Goal: Transaction & Acquisition: Purchase product/service

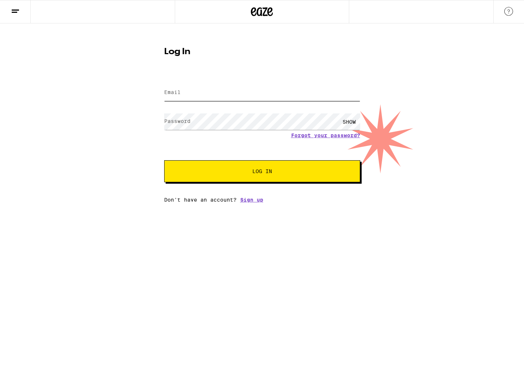
click at [234, 94] on input "Email" at bounding box center [262, 92] width 196 height 16
type input "[EMAIL_ADDRESS][DOMAIN_NAME]"
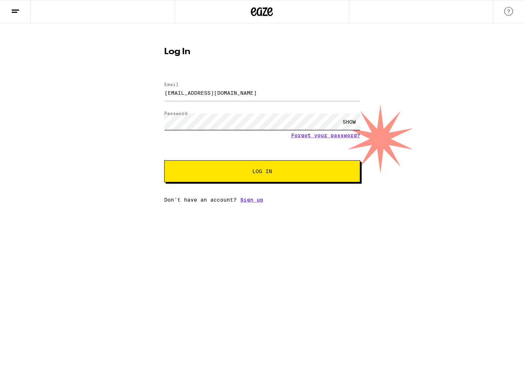
click at [164, 160] on button "Log In" at bounding box center [262, 171] width 196 height 22
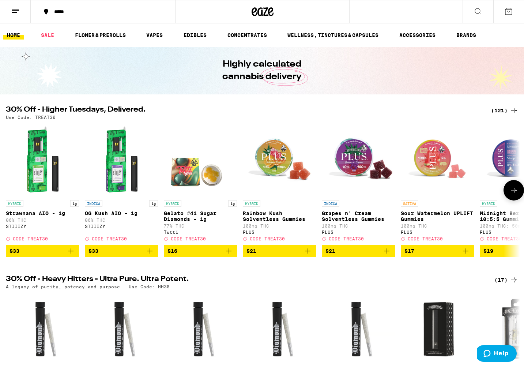
click at [435, 166] on img "Open page for Sour Watermelon UPLIFT Gummies from PLUS" at bounding box center [437, 159] width 73 height 73
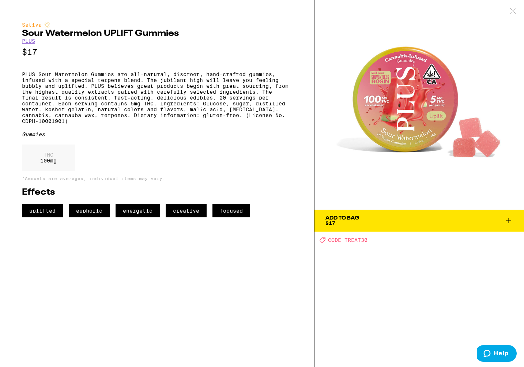
click at [512, 13] on icon at bounding box center [512, 11] width 7 height 7
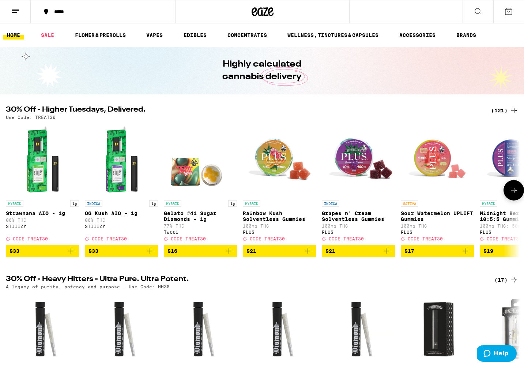
click at [467, 253] on icon "Add to bag" at bounding box center [465, 250] width 5 height 5
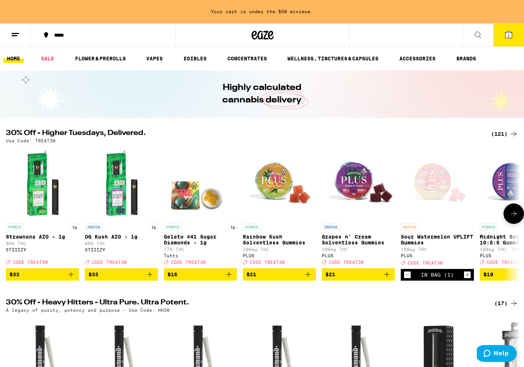
click at [467, 279] on icon "Increment" at bounding box center [467, 274] width 7 height 9
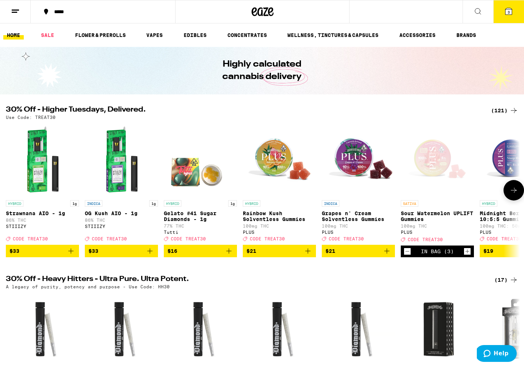
click at [466, 255] on icon "Increment" at bounding box center [467, 251] width 7 height 9
click at [508, 7] on icon at bounding box center [508, 11] width 9 height 9
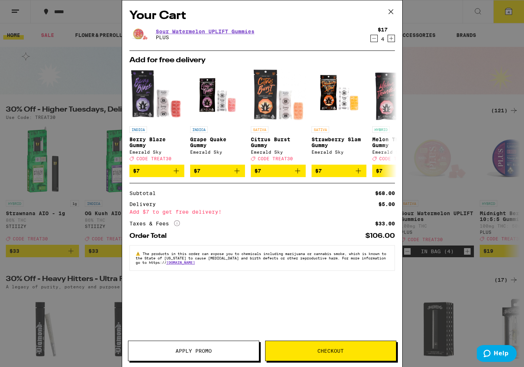
click at [191, 351] on span "Apply Promo" at bounding box center [193, 350] width 36 height 5
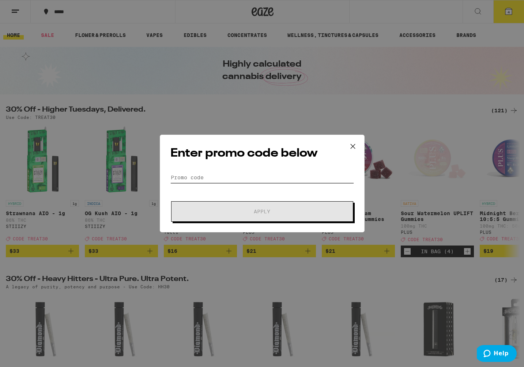
click at [189, 179] on input "Promo Code" at bounding box center [261, 177] width 183 height 11
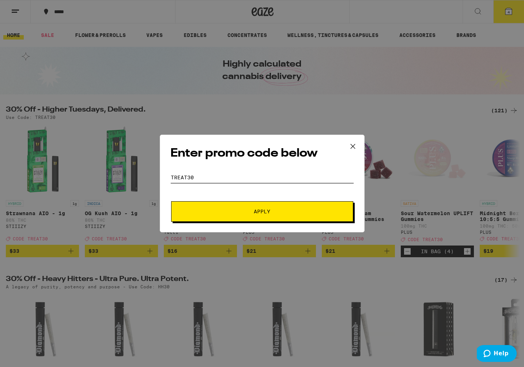
type input "treat30"
click at [247, 211] on span "Apply" at bounding box center [262, 211] width 132 height 5
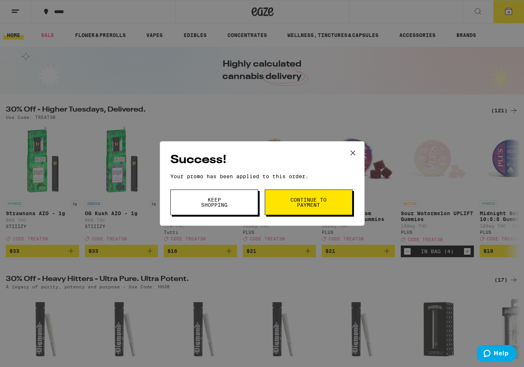
click at [291, 201] on span "Continue to payment" at bounding box center [308, 202] width 37 height 10
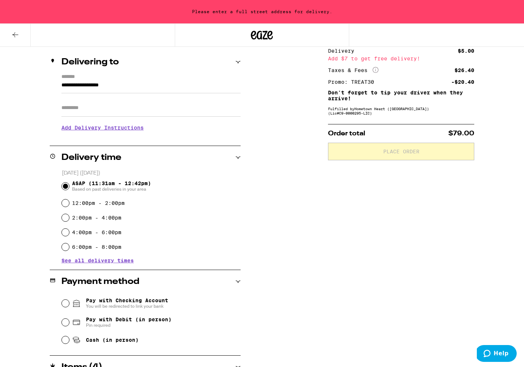
scroll to position [116, 0]
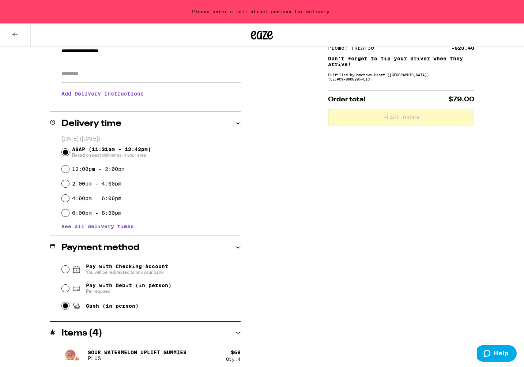
click at [68, 308] on input "Cash (in person)" at bounding box center [65, 305] width 7 height 7
radio input "true"
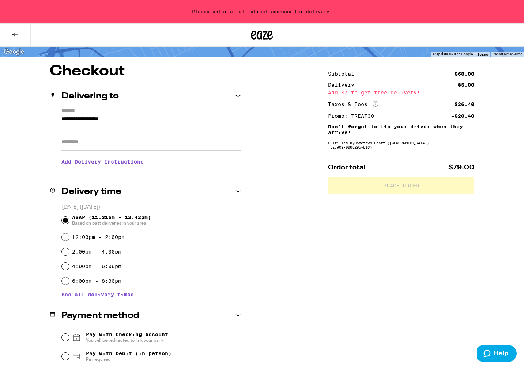
scroll to position [0, 0]
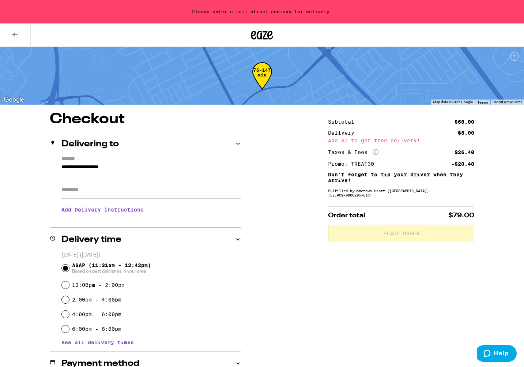
click at [75, 166] on input "**********" at bounding box center [150, 169] width 179 height 12
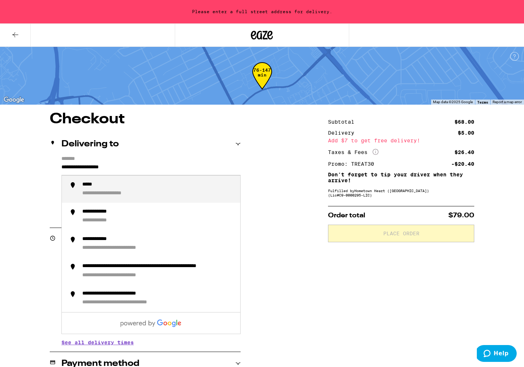
click at [61, 167] on input "**********" at bounding box center [150, 169] width 179 height 12
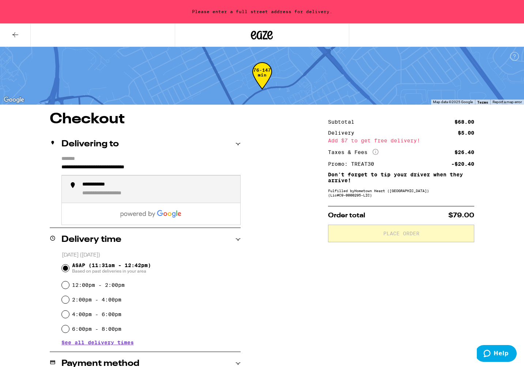
click at [95, 187] on div "**********" at bounding box center [102, 184] width 40 height 7
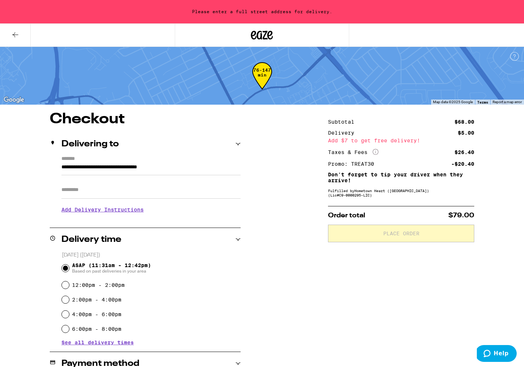
type input "**********"
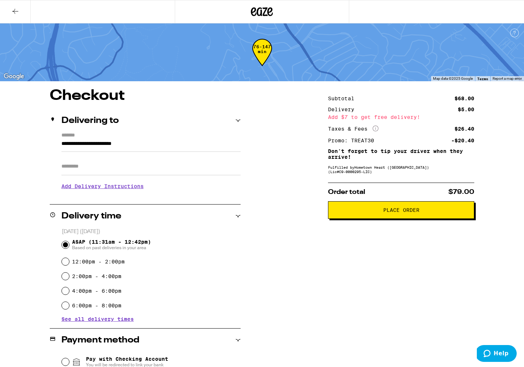
click at [377, 117] on div "Add $7 to get free delivery!" at bounding box center [401, 116] width 146 height 5
click at [332, 119] on div "Add $7 to get free delivery!" at bounding box center [401, 116] width 146 height 5
click at [337, 108] on div "Delivery" at bounding box center [343, 109] width 31 height 5
click at [337, 99] on div "Subtotal" at bounding box center [343, 98] width 31 height 5
click at [15, 11] on icon at bounding box center [15, 11] width 9 height 9
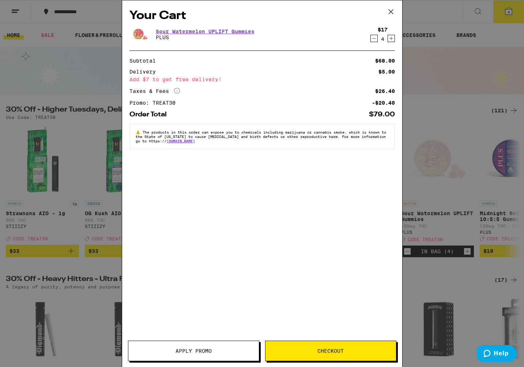
click at [390, 11] on icon at bounding box center [390, 12] width 4 height 4
click at [222, 116] on div "Order Total $79.00" at bounding box center [261, 114] width 265 height 7
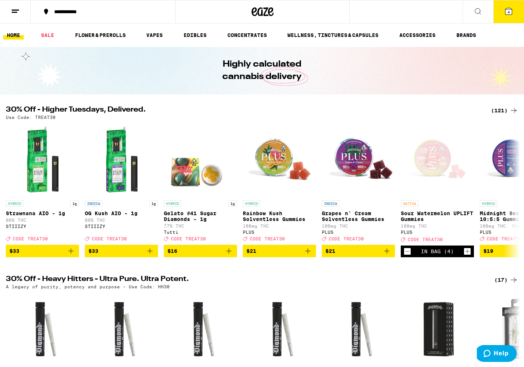
click at [504, 111] on div "(121)" at bounding box center [504, 110] width 27 height 9
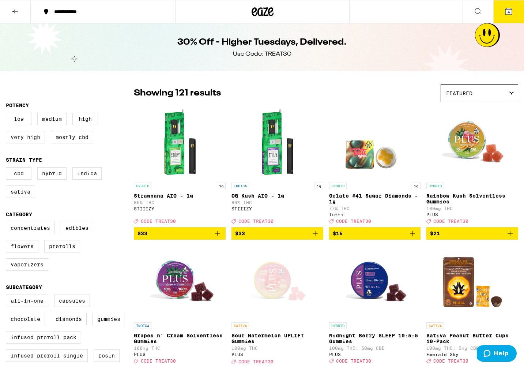
click at [23, 139] on label "Very High" at bounding box center [25, 137] width 39 height 12
click at [8, 114] on input "Very High" at bounding box center [7, 114] width 0 height 0
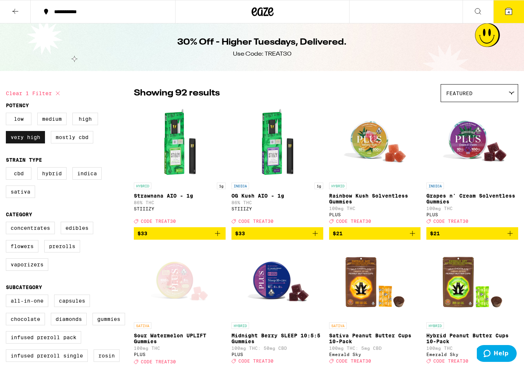
click at [31, 142] on label "Very High" at bounding box center [25, 137] width 39 height 12
click at [8, 114] on input "Very High" at bounding box center [7, 114] width 0 height 0
checkbox input "false"
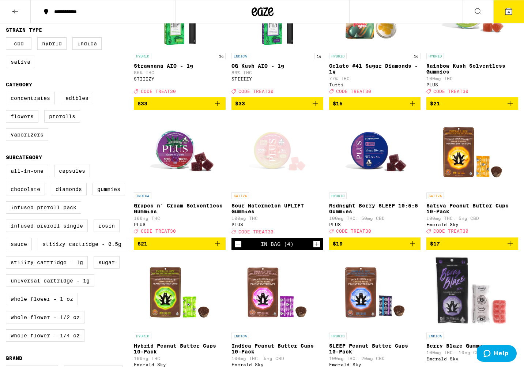
scroll to position [131, 0]
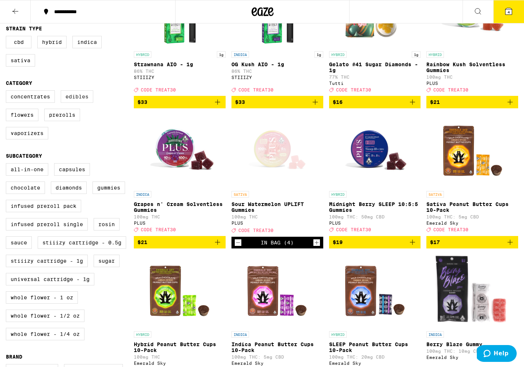
click at [85, 103] on label "Edibles" at bounding box center [77, 96] width 33 height 12
click at [8, 92] on input "Edibles" at bounding box center [7, 91] width 0 height 0
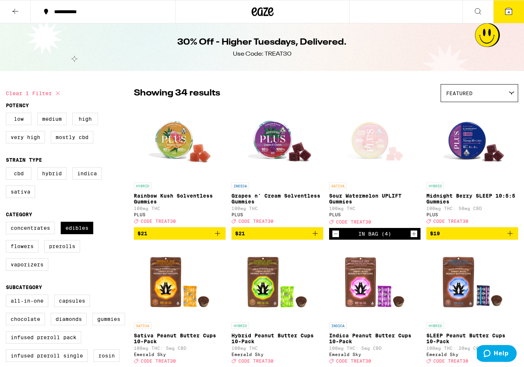
click at [56, 94] on icon at bounding box center [57, 93] width 9 height 9
checkbox input "false"
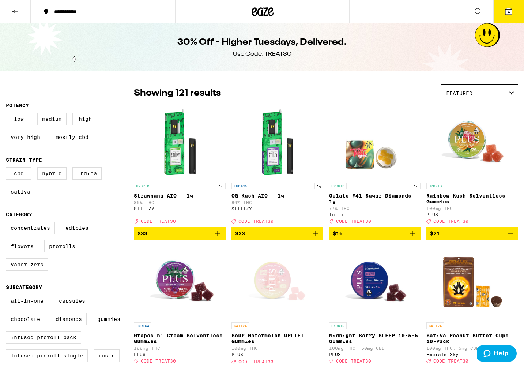
click at [13, 12] on icon at bounding box center [15, 11] width 9 height 9
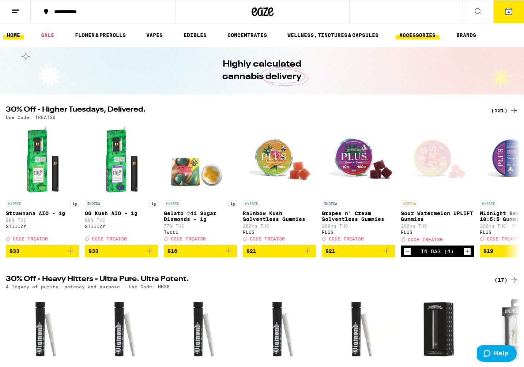
click at [429, 37] on link "ACCESSORIES" at bounding box center [416, 35] width 43 height 9
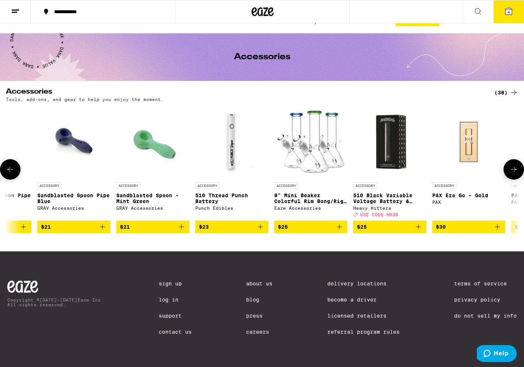
scroll to position [0, 1705]
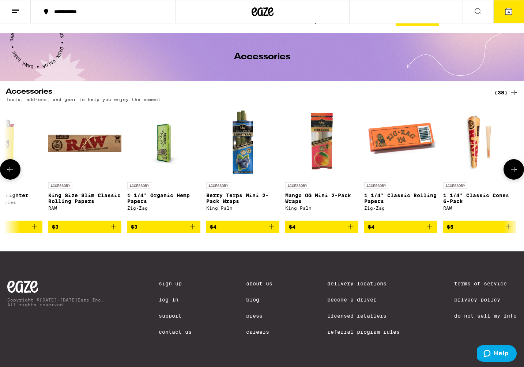
click at [13, 174] on icon at bounding box center [10, 169] width 9 height 9
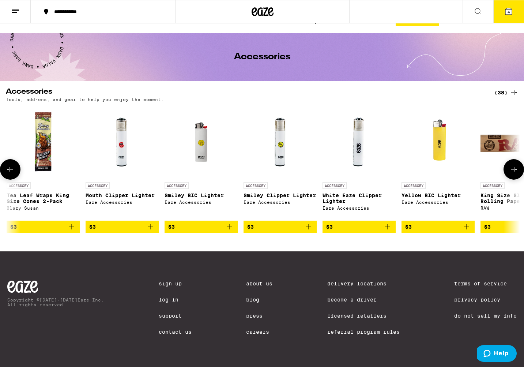
scroll to position [0, 236]
click at [10, 174] on icon at bounding box center [10, 169] width 9 height 9
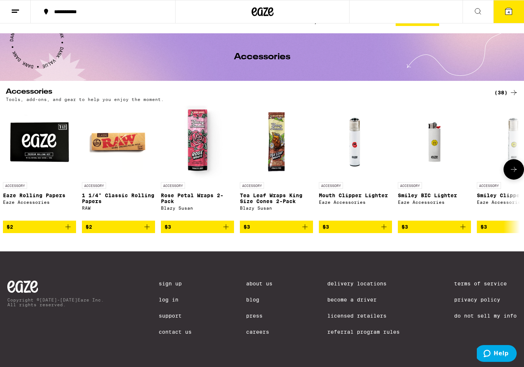
scroll to position [0, 0]
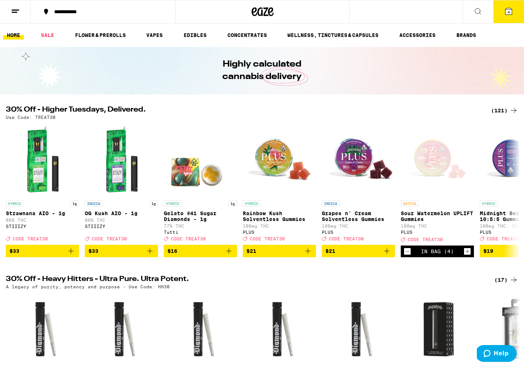
click at [18, 35] on link "HOME" at bounding box center [13, 35] width 20 height 9
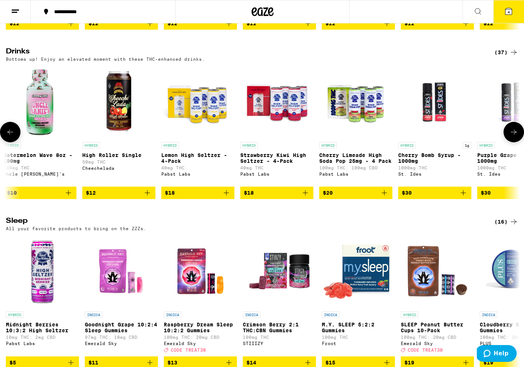
scroll to position [0, 2409]
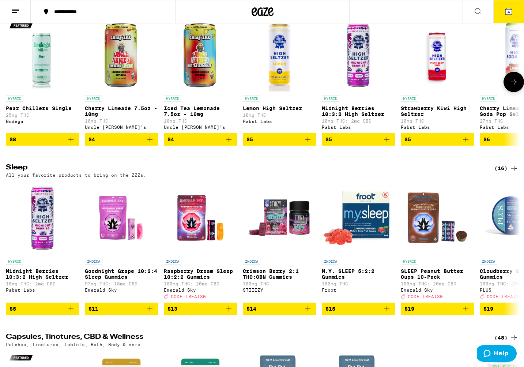
scroll to position [2554, 0]
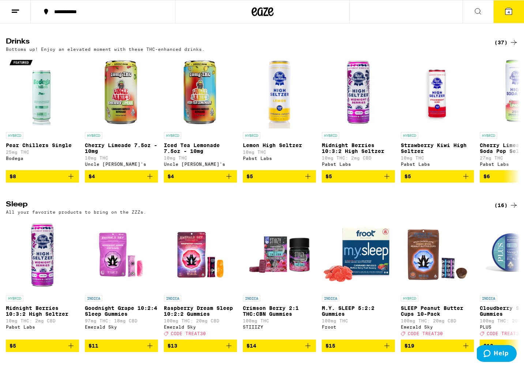
click at [504, 47] on div "(37)" at bounding box center [506, 42] width 24 height 9
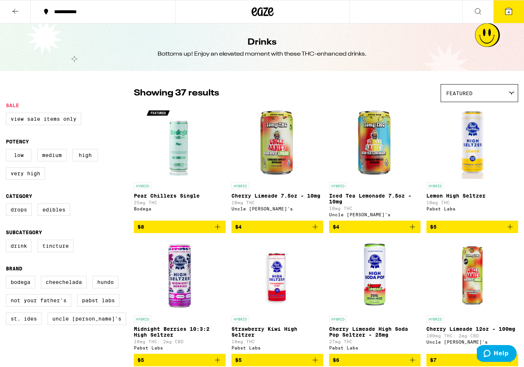
click at [508, 11] on span "4" at bounding box center [508, 12] width 2 height 4
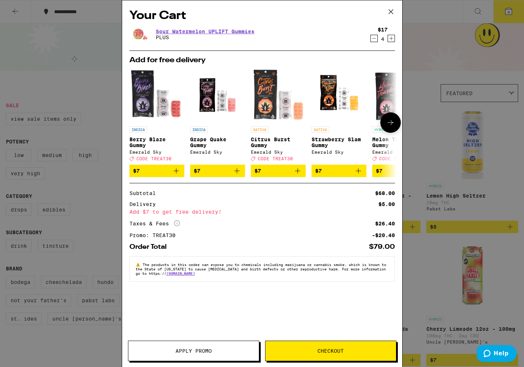
click at [262, 139] on p "Citrus Burst Gummy" at bounding box center [278, 142] width 55 height 12
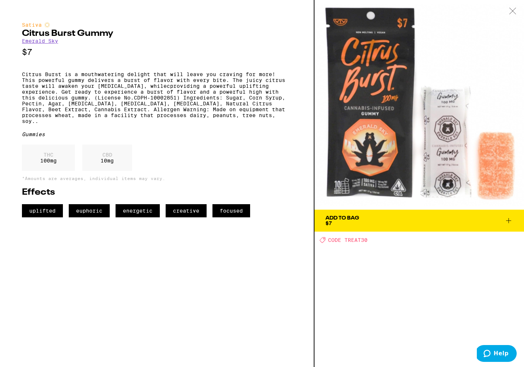
click at [371, 219] on span "Add To Bag $7" at bounding box center [419, 220] width 188 height 10
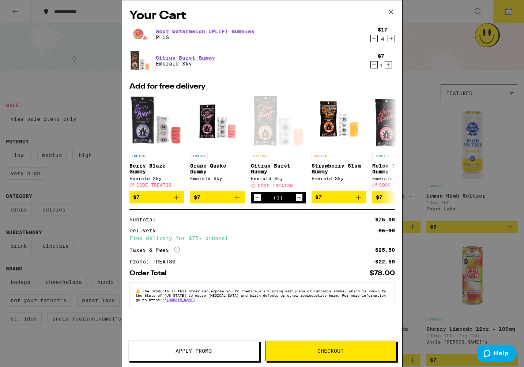
click at [319, 348] on span "Checkout" at bounding box center [330, 350] width 26 height 5
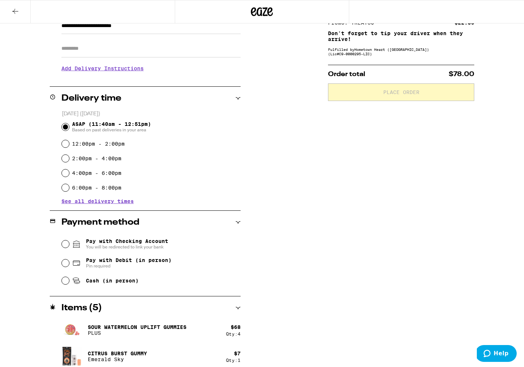
scroll to position [124, 0]
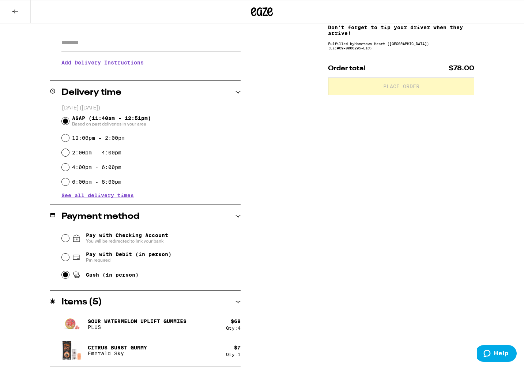
click at [63, 276] on input "Cash (in person)" at bounding box center [65, 274] width 7 height 7
radio input "true"
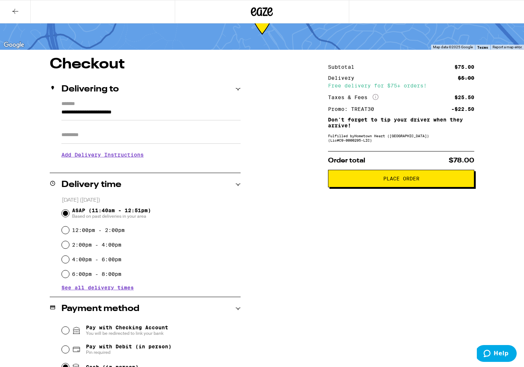
scroll to position [31, 0]
click at [411, 181] on span "Place Order" at bounding box center [401, 178] width 36 height 5
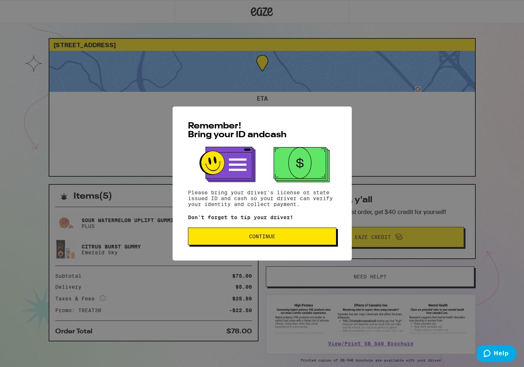
click at [263, 238] on span "Continue" at bounding box center [262, 236] width 26 height 5
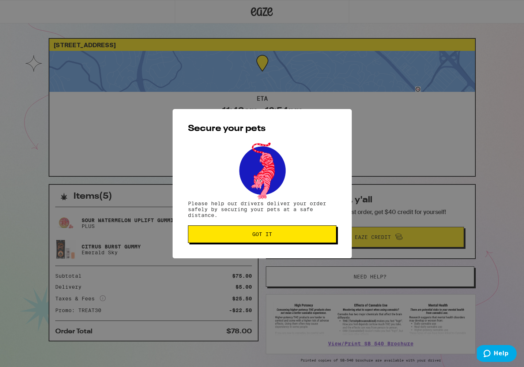
click at [263, 236] on span "Got it" at bounding box center [262, 233] width 20 height 5
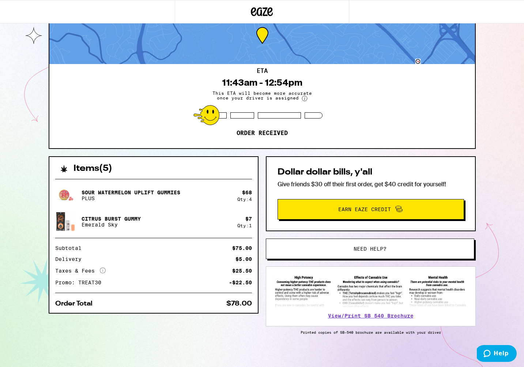
scroll to position [34, 0]
